Goal: Information Seeking & Learning: Learn about a topic

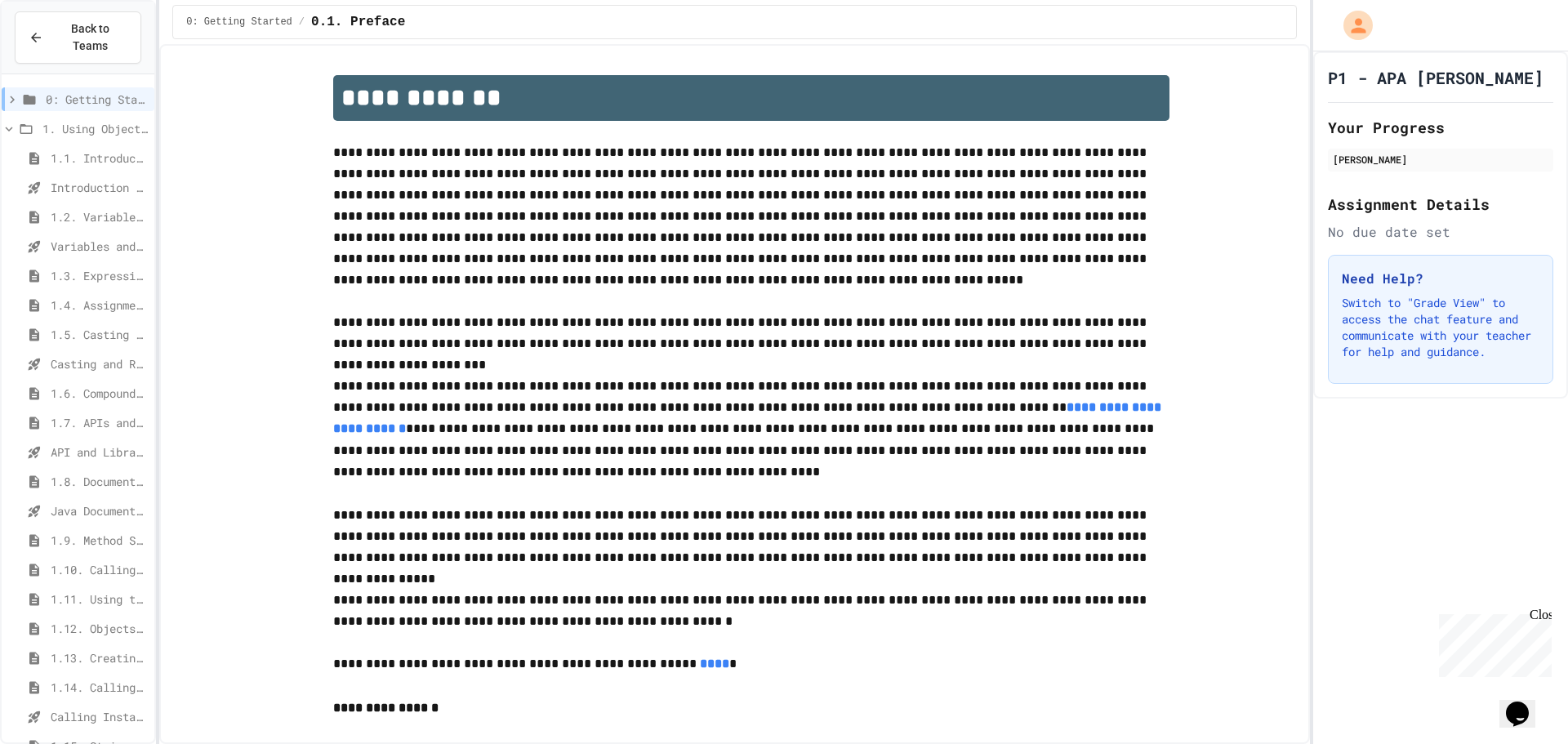
click at [119, 473] on span "1.8. Documentation with Comments and Preconditions" at bounding box center [99, 482] width 97 height 17
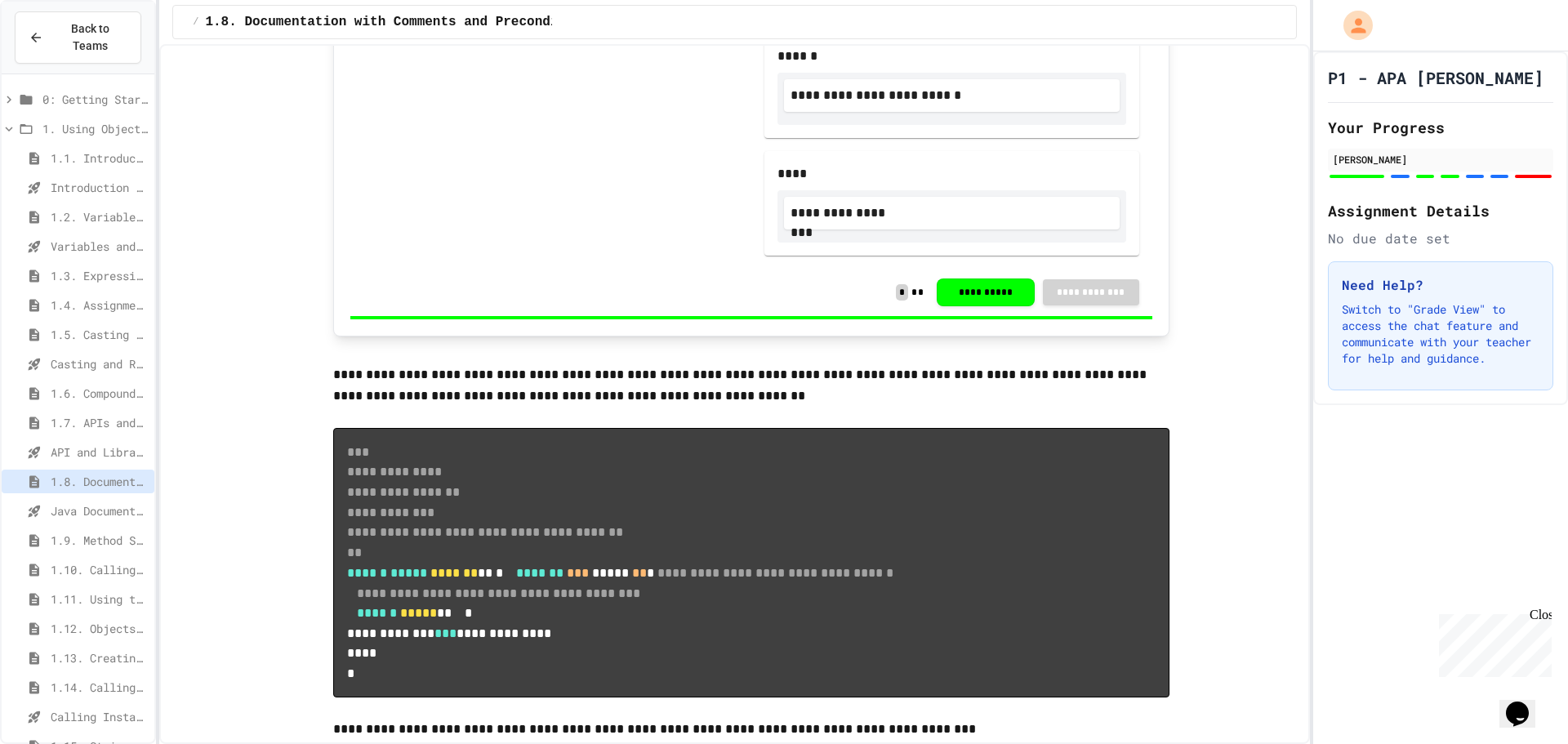
scroll to position [1142, 0]
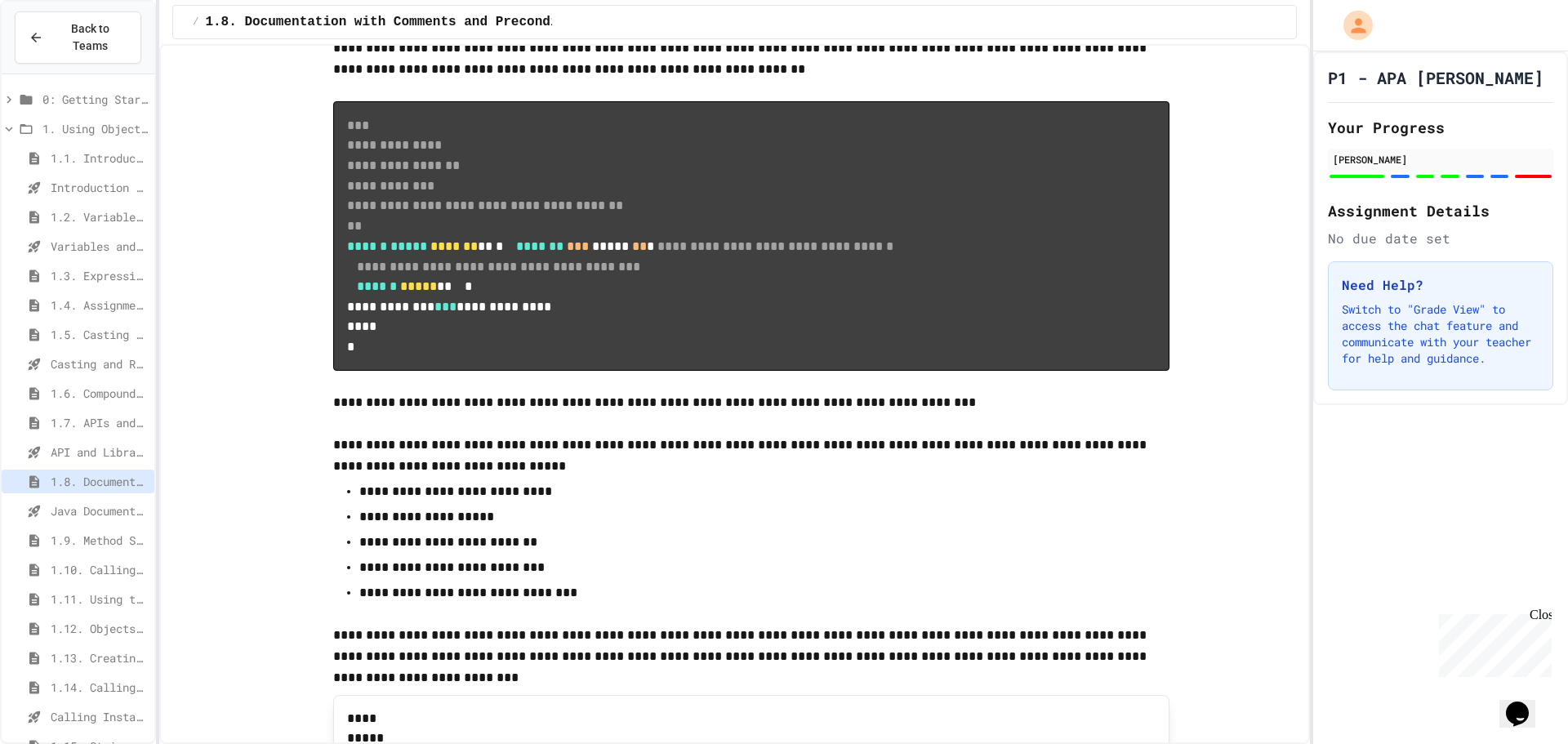
click at [83, 384] on span "1.6. Compound Assignment Operators" at bounding box center [99, 393] width 97 height 17
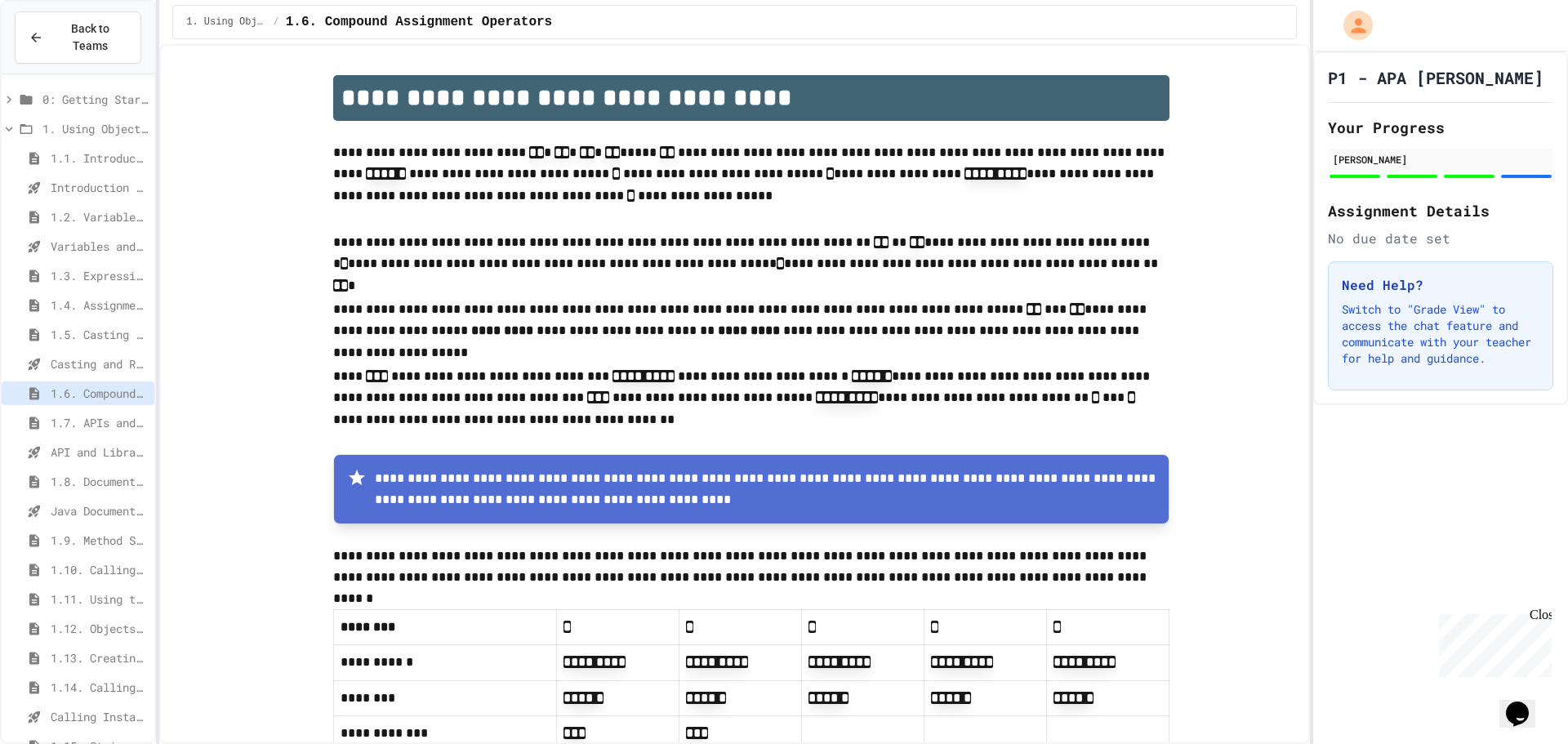
click at [111, 414] on span "1.7. APIs and Libraries" at bounding box center [99, 422] width 97 height 17
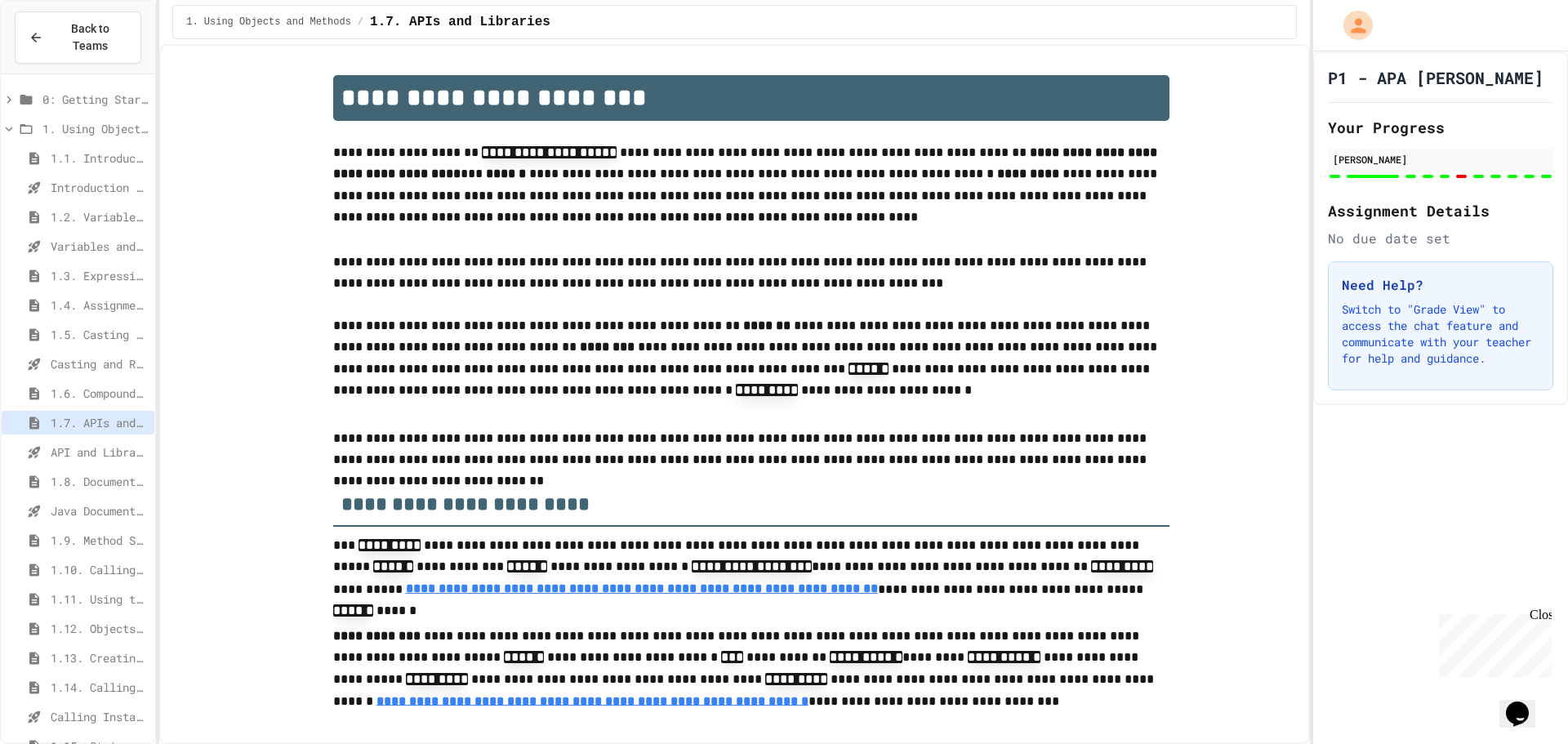
type input "**"
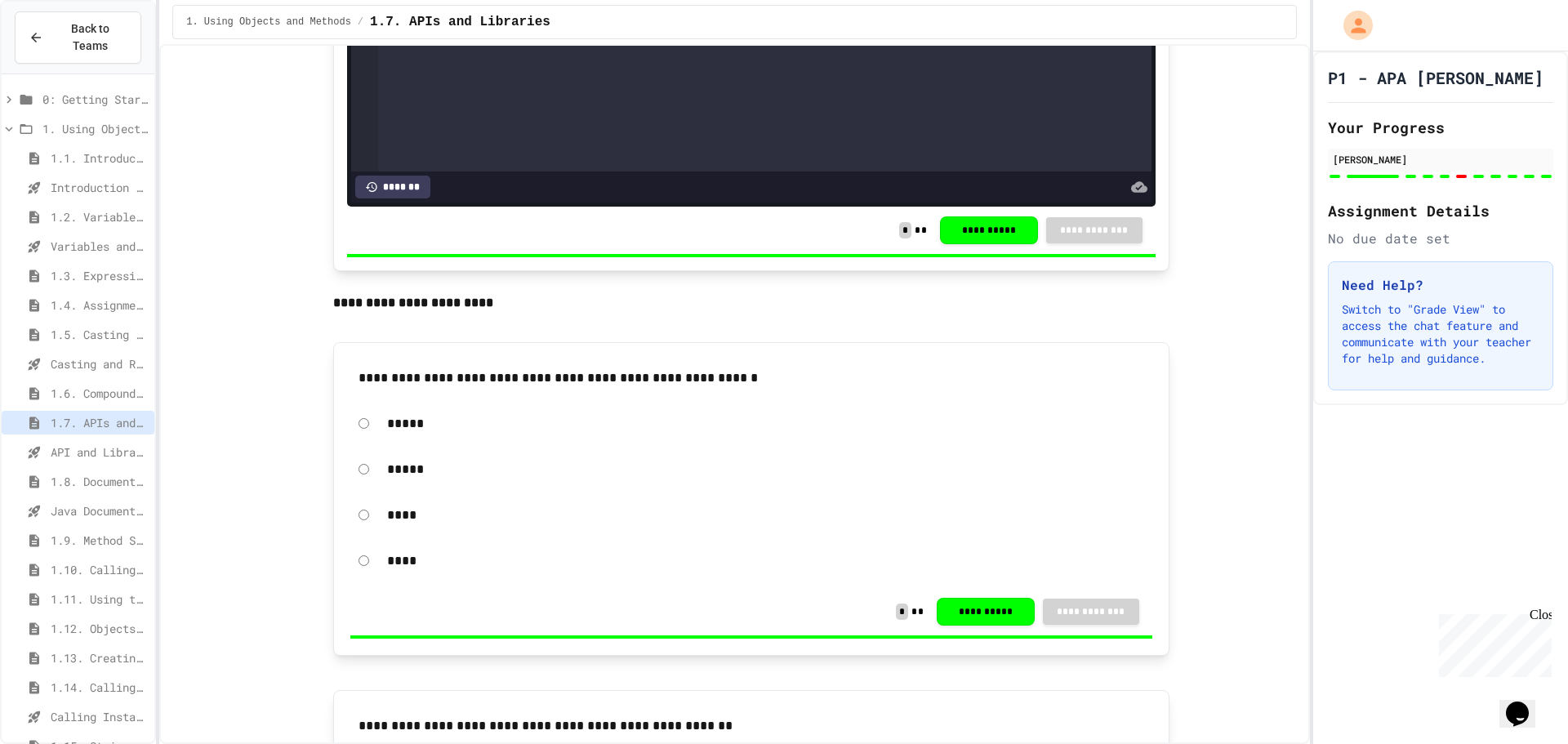
scroll to position [4163, 0]
